Goal: Information Seeking & Learning: Learn about a topic

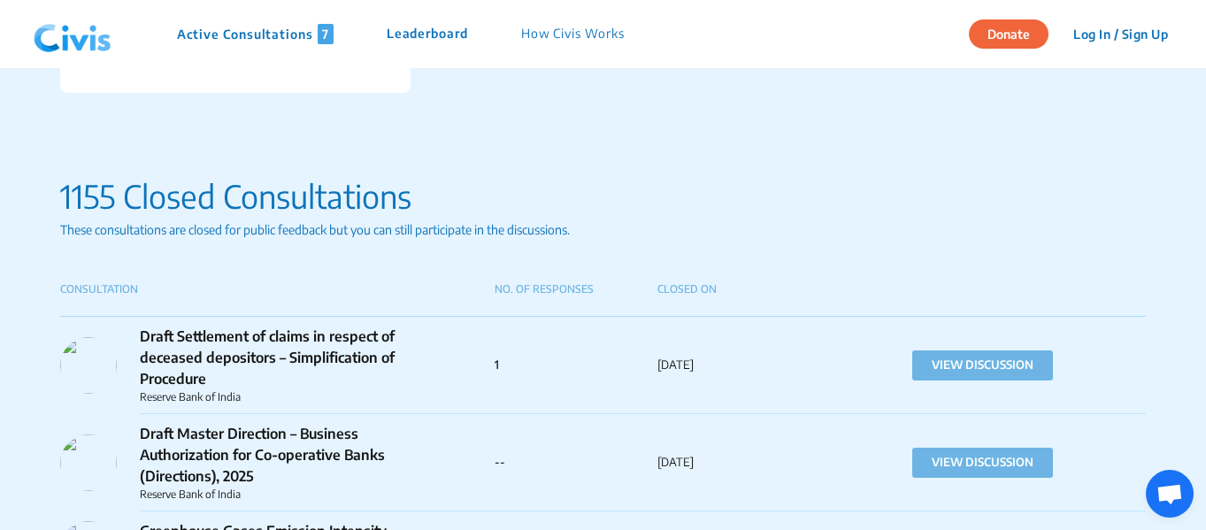
scroll to position [1475, 0]
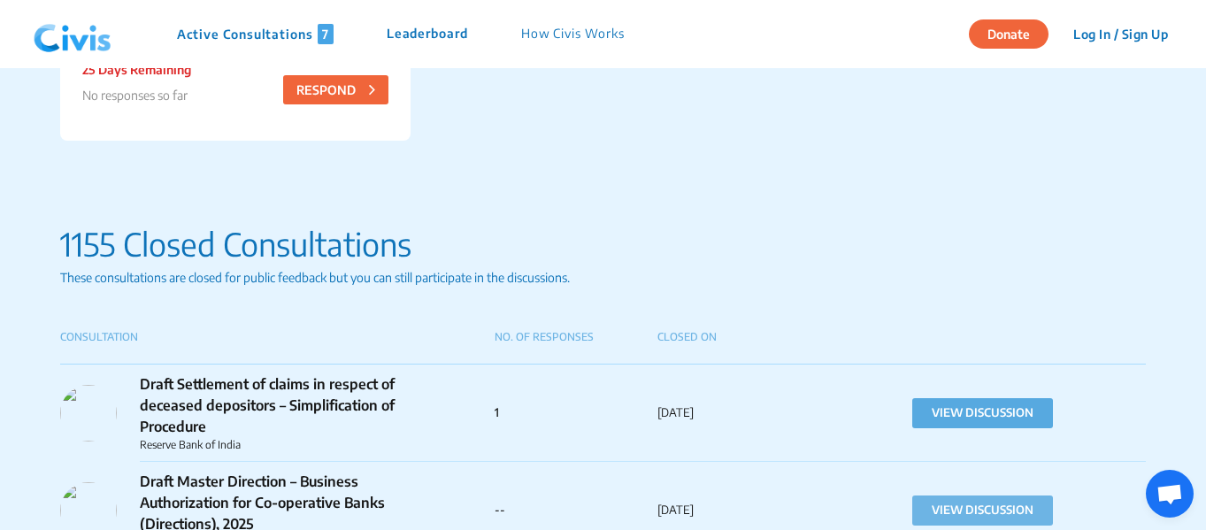
click at [964, 423] on button "VIEW DISCUSSION" at bounding box center [982, 413] width 141 height 30
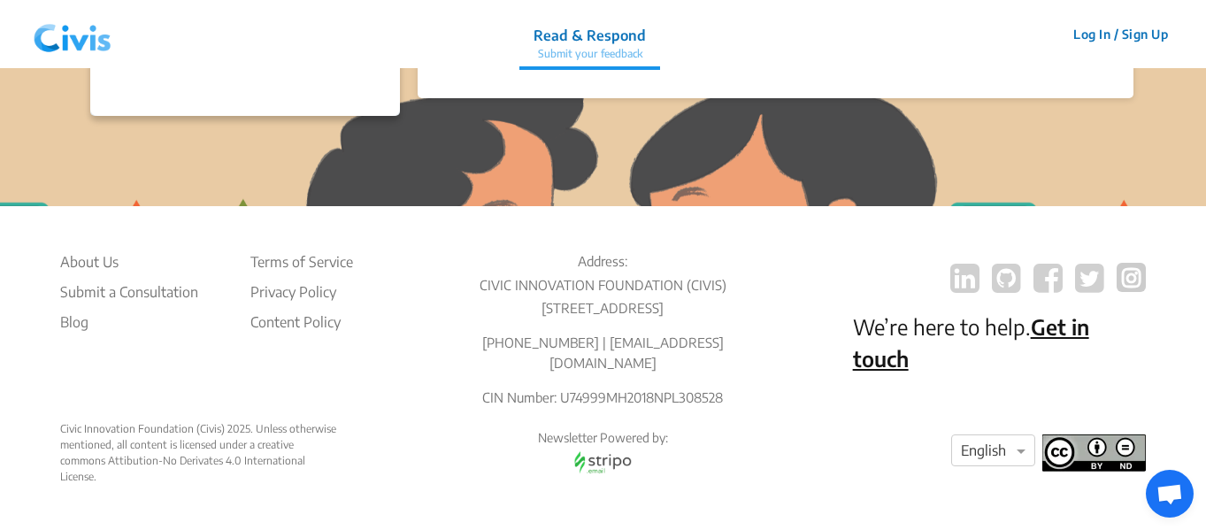
scroll to position [0, 0]
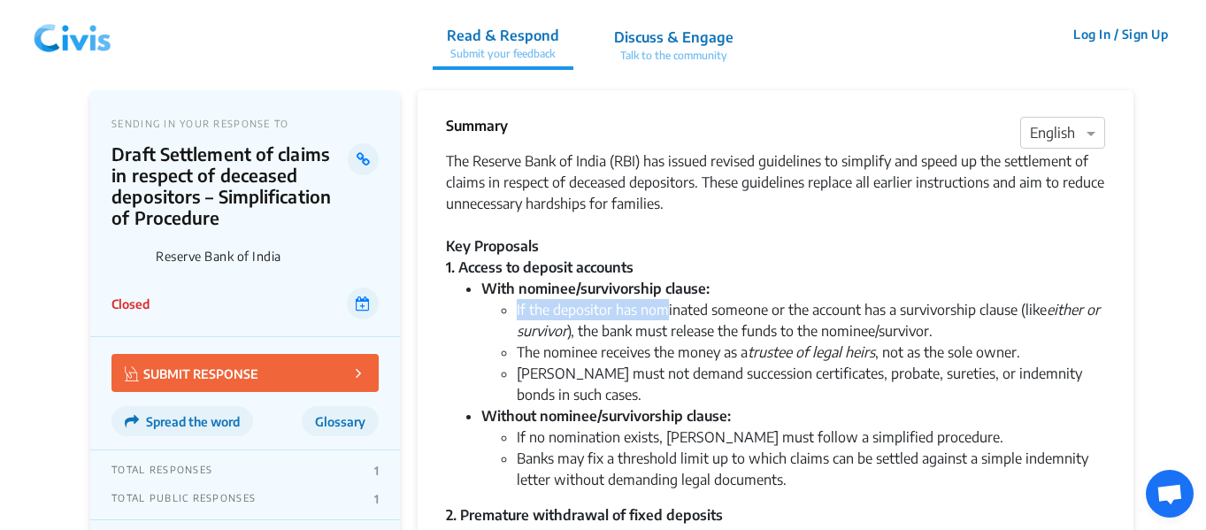
drag, startPoint x: 506, startPoint y: 312, endPoint x: 670, endPoint y: 317, distance: 163.8
click at [668, 318] on li "If the depositor has nominated someone or the account has a survivorship clause…" at bounding box center [811, 320] width 589 height 42
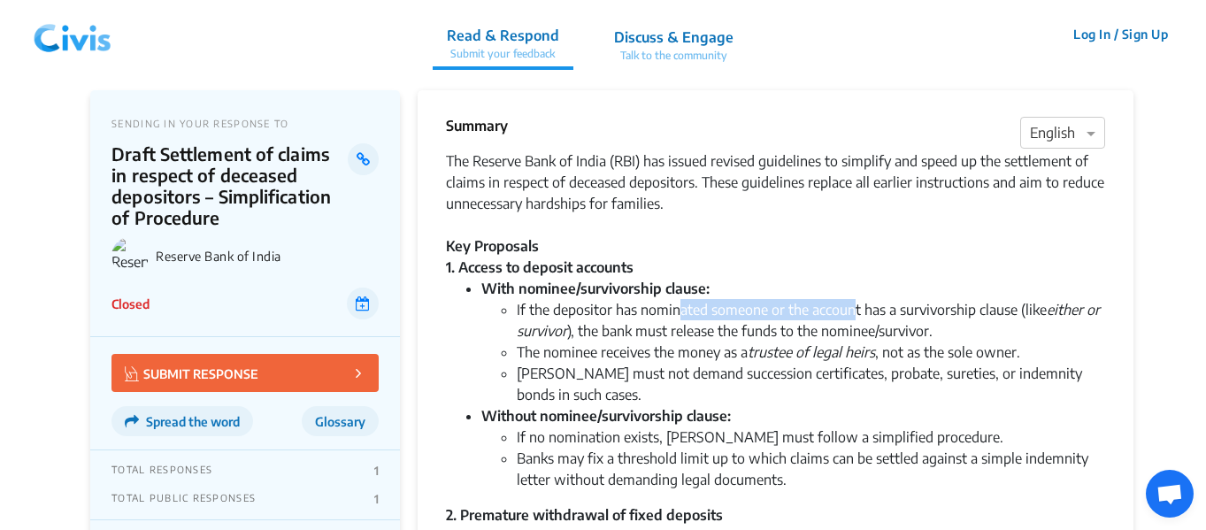
drag, startPoint x: 681, startPoint y: 312, endPoint x: 914, endPoint y: 313, distance: 232.8
click at [877, 312] on li "If the depositor has nominated someone or the account has a survivorship clause…" at bounding box center [811, 320] width 589 height 42
click at [947, 315] on li "If the depositor has nominated someone or the account has a survivorship clause…" at bounding box center [811, 320] width 589 height 42
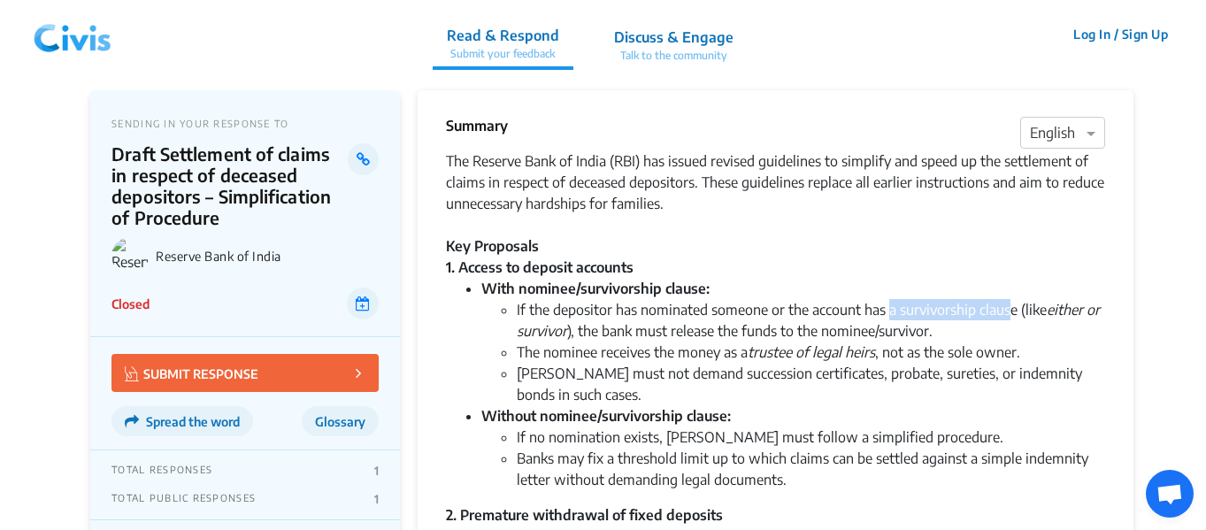
drag, startPoint x: 890, startPoint y: 316, endPoint x: 1015, endPoint y: 310, distance: 124.9
click at [964, 310] on li "If the depositor has nominated someone or the account has a survivorship clause…" at bounding box center [811, 320] width 589 height 42
drag, startPoint x: 1040, startPoint y: 310, endPoint x: 1077, endPoint y: 307, distance: 37.3
click at [964, 307] on li "If the depositor has nominated someone or the account has a survivorship clause…" at bounding box center [811, 320] width 589 height 42
drag, startPoint x: 632, startPoint y: 329, endPoint x: 812, endPoint y: 325, distance: 179.7
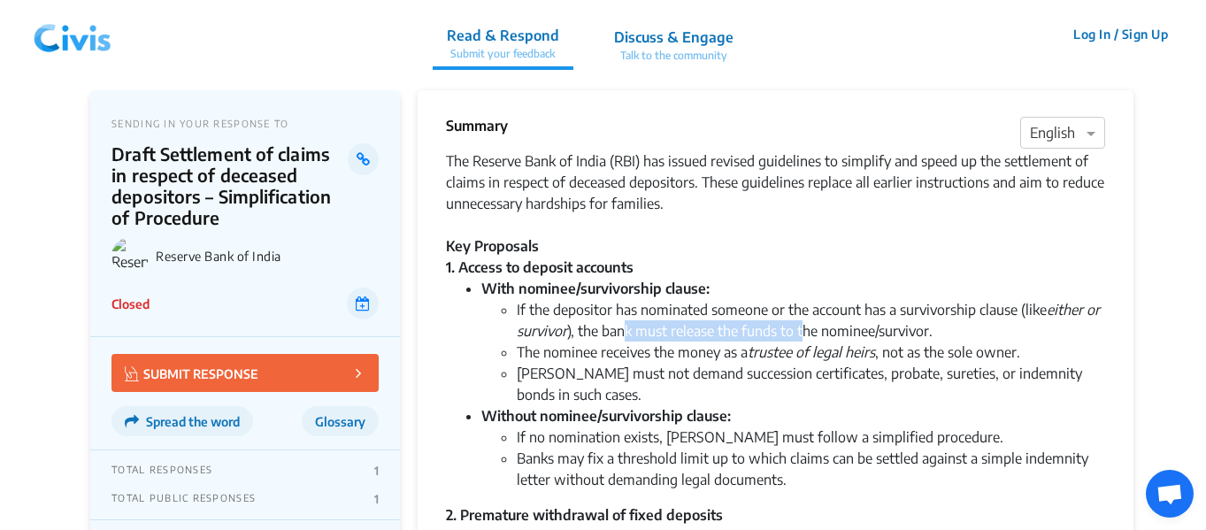
click at [804, 325] on li "If the depositor has nominated someone or the account has a survivorship clause…" at bounding box center [811, 320] width 589 height 42
drag, startPoint x: 853, startPoint y: 325, endPoint x: 870, endPoint y: 325, distance: 16.8
click at [870, 325] on li "If the depositor has nominated someone or the account has a survivorship clause…" at bounding box center [811, 320] width 589 height 42
drag, startPoint x: 612, startPoint y: 357, endPoint x: 675, endPoint y: 357, distance: 62.8
click at [675, 357] on li "The nominee receives the money as a trustee of legal heirs , not as the sole ow…" at bounding box center [811, 352] width 589 height 21
